Goal: Feedback & Contribution: Submit feedback/report problem

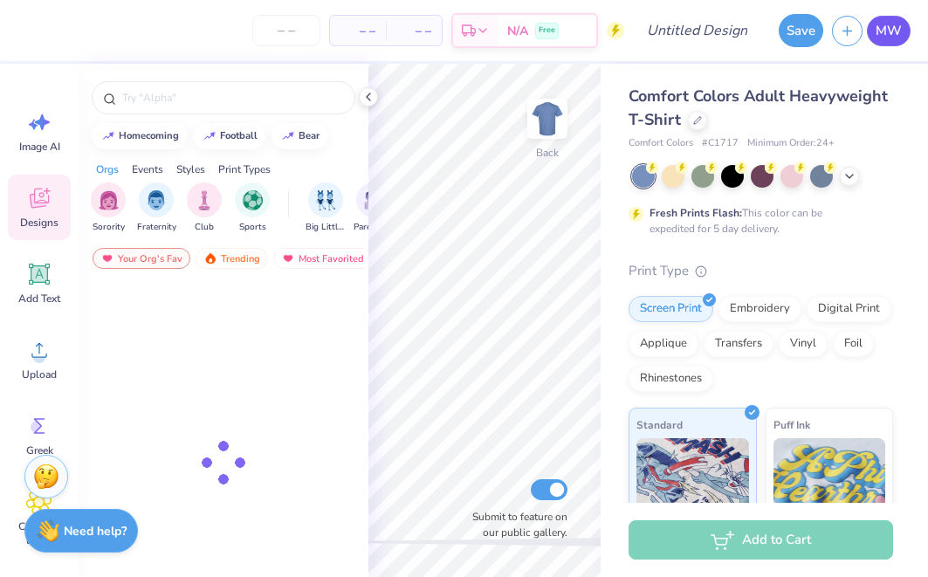
click at [902, 38] on link "MW" at bounding box center [889, 31] width 44 height 31
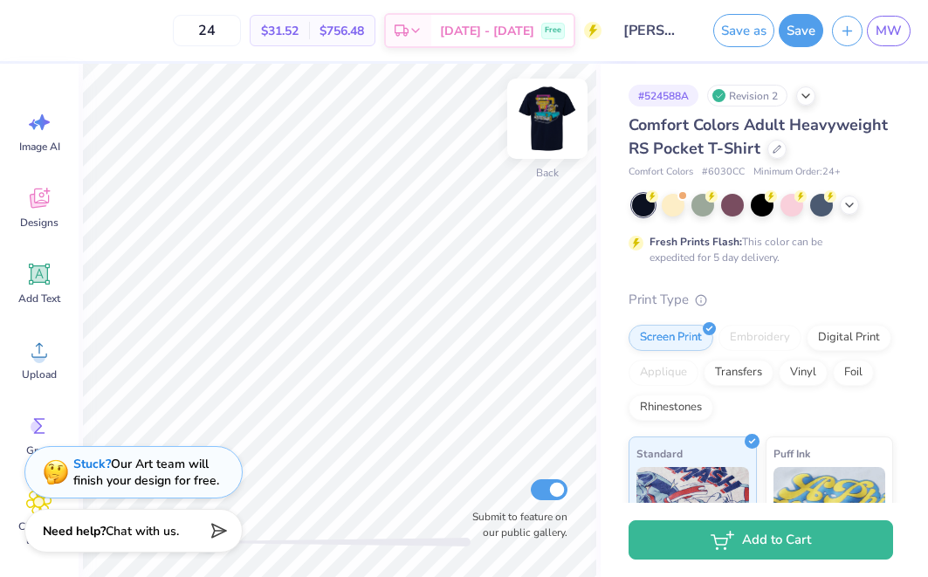
click at [545, 135] on img at bounding box center [548, 119] width 70 height 70
click at [545, 136] on img at bounding box center [548, 119] width 70 height 70
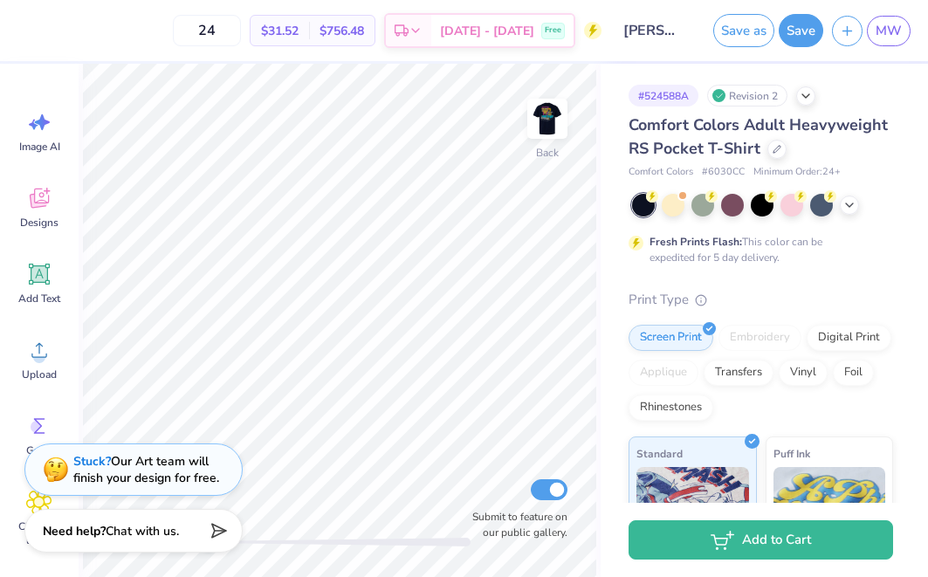
click at [138, 485] on div "Stuck? Our Art team will finish your design for free." at bounding box center [146, 469] width 146 height 33
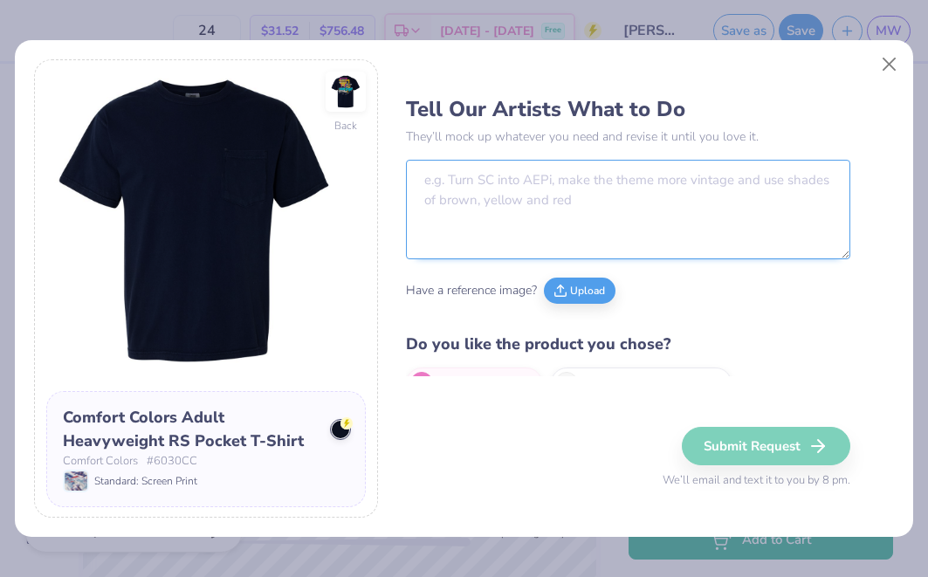
click at [592, 204] on textarea at bounding box center [628, 210] width 444 height 100
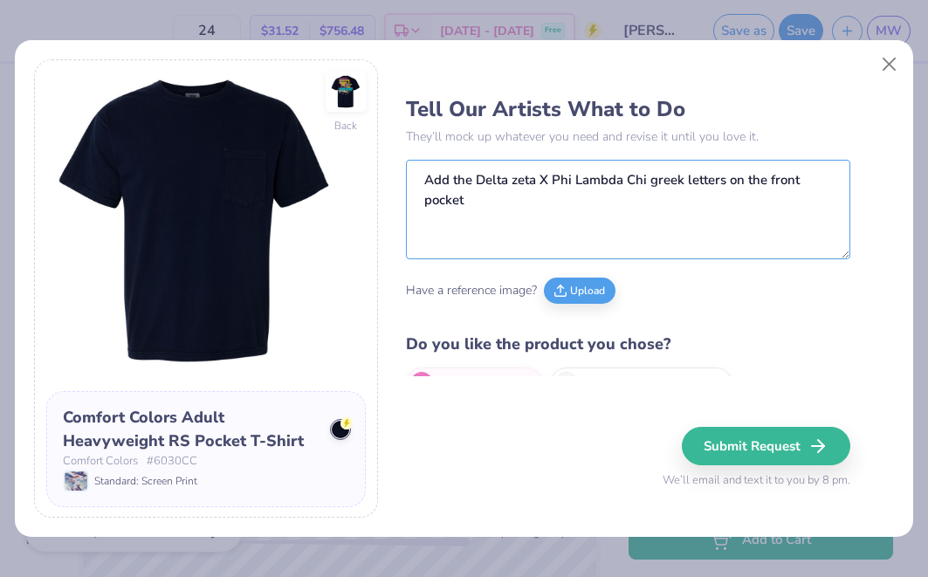
type textarea "Add the Delta zeta X Phi Lambda Chi greek letters on the front pocket"
click at [811, 447] on button "Submit Request" at bounding box center [766, 446] width 169 height 38
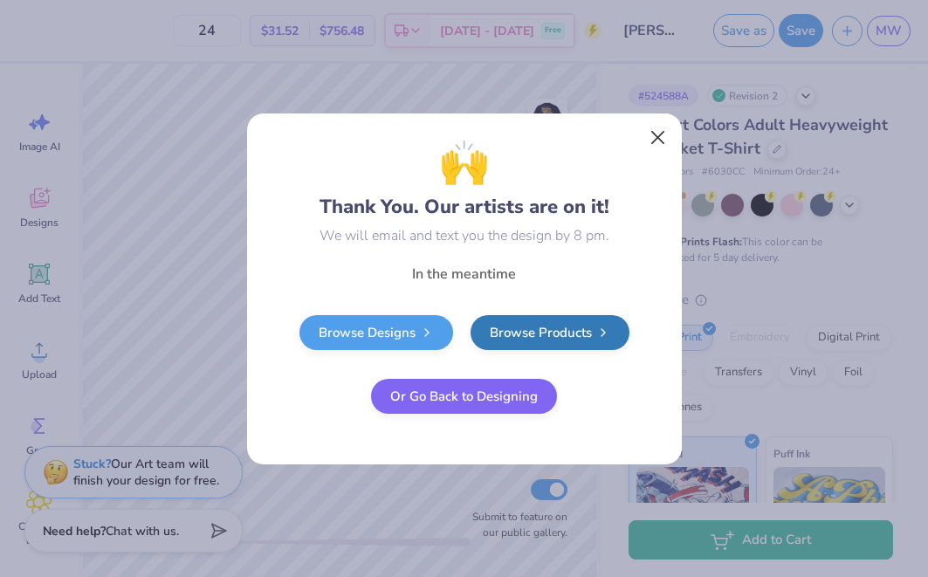
click at [661, 141] on button "Close" at bounding box center [657, 137] width 33 height 33
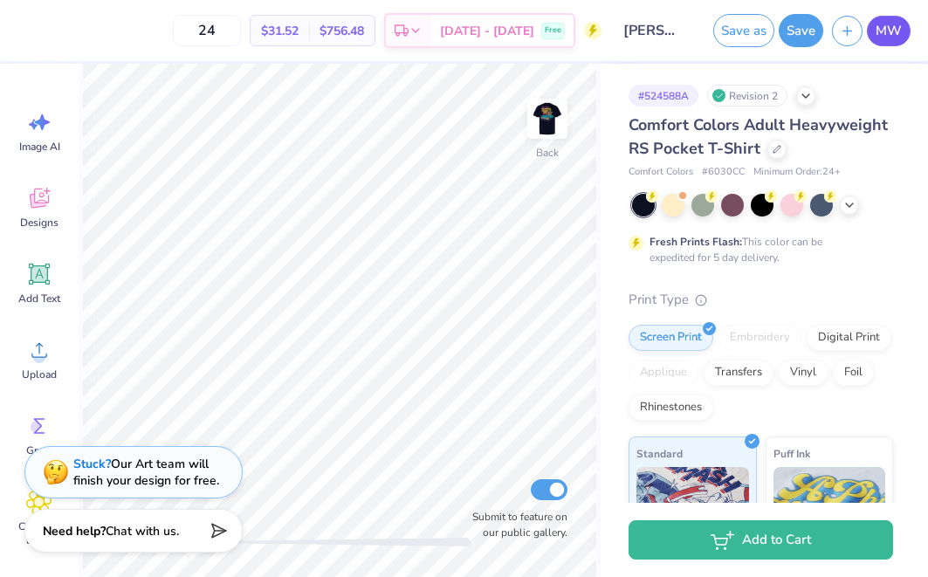
click at [901, 24] on span "MW" at bounding box center [889, 31] width 26 height 20
